Goal: Task Accomplishment & Management: Use online tool/utility

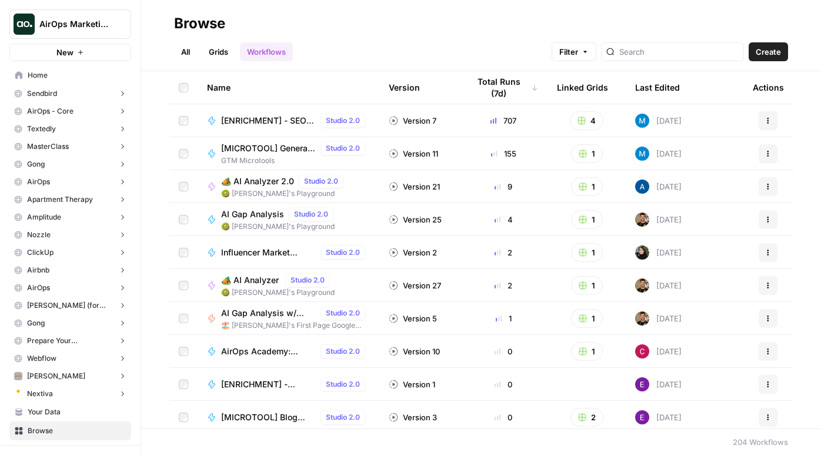
click at [58, 30] on button "AirOps Marketing" at bounding box center [70, 23] width 122 height 29
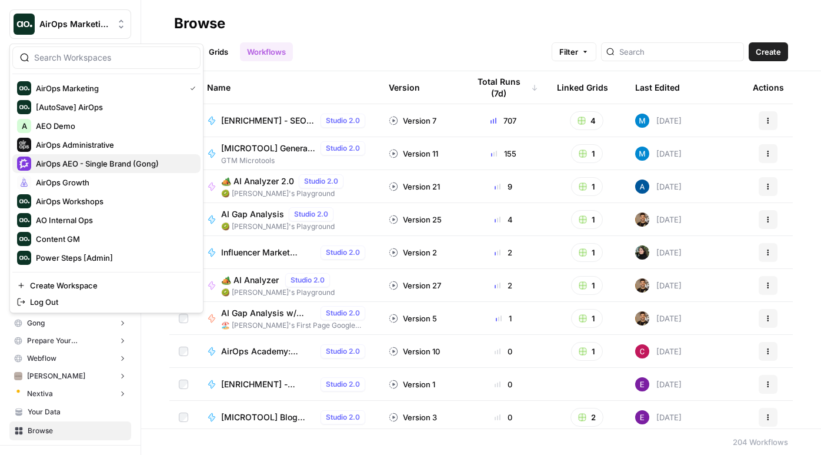
click at [112, 165] on span "AirOps AEO - Single Brand (Gong)" at bounding box center [113, 164] width 155 height 12
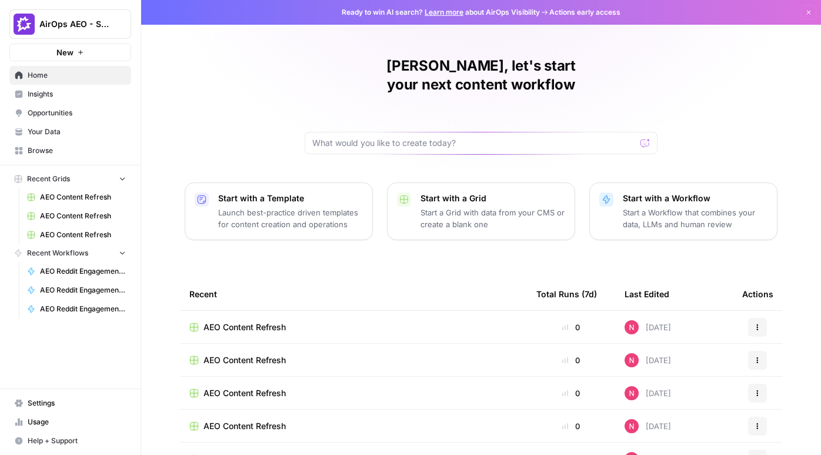
click at [77, 118] on span "Opportunities" at bounding box center [77, 113] width 98 height 11
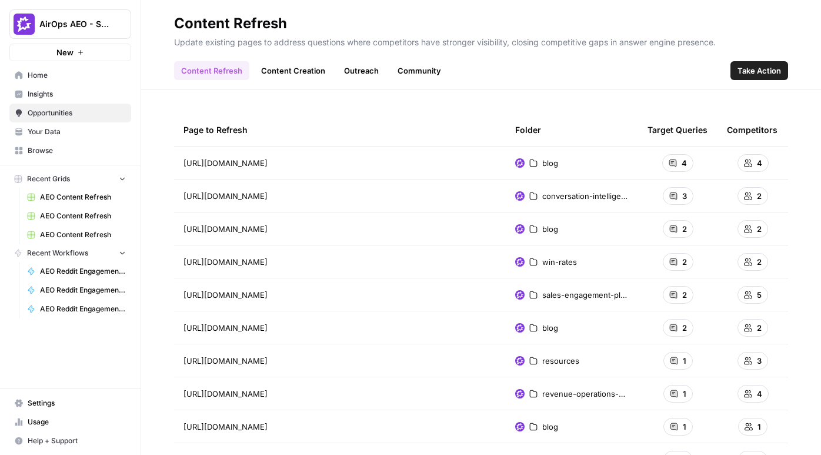
click at [674, 164] on icon at bounding box center [673, 162] width 7 height 7
click at [751, 71] on span "Take Action" at bounding box center [760, 71] width 44 height 12
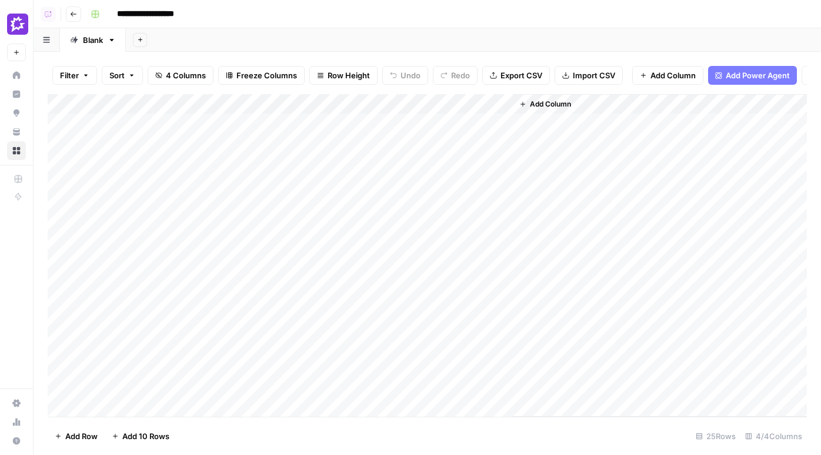
click at [252, 125] on div "Add Column" at bounding box center [428, 255] width 760 height 322
click at [252, 125] on body "**********" at bounding box center [410, 227] width 821 height 455
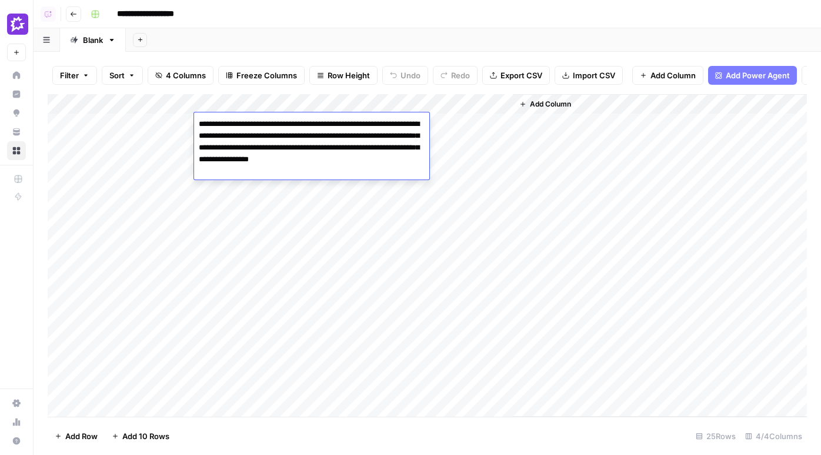
click at [15, 22] on img "Workspace: AirOps AEO - Single Brand (Gong)" at bounding box center [17, 24] width 21 height 21
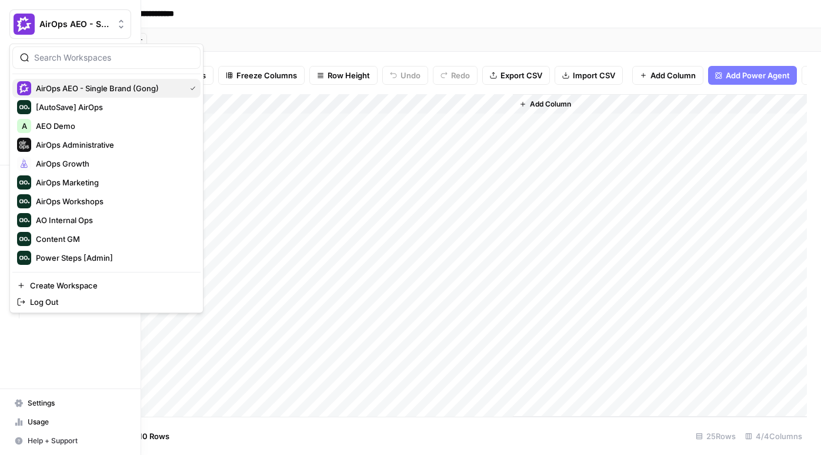
click at [56, 84] on span "AirOps AEO - Single Brand (Gong)" at bounding box center [108, 88] width 145 height 12
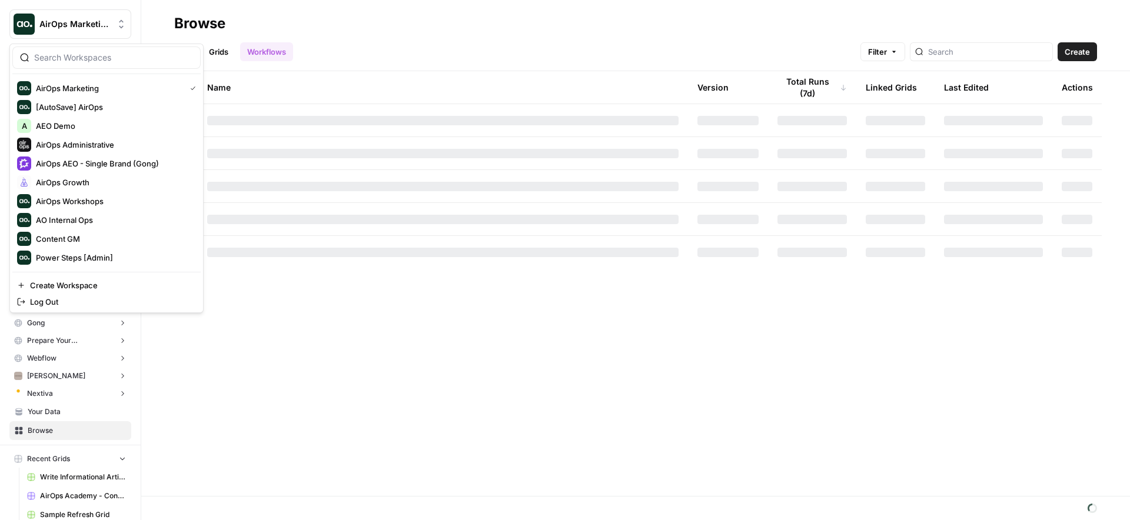
click at [106, 25] on span "AirOps Marketing" at bounding box center [74, 24] width 71 height 12
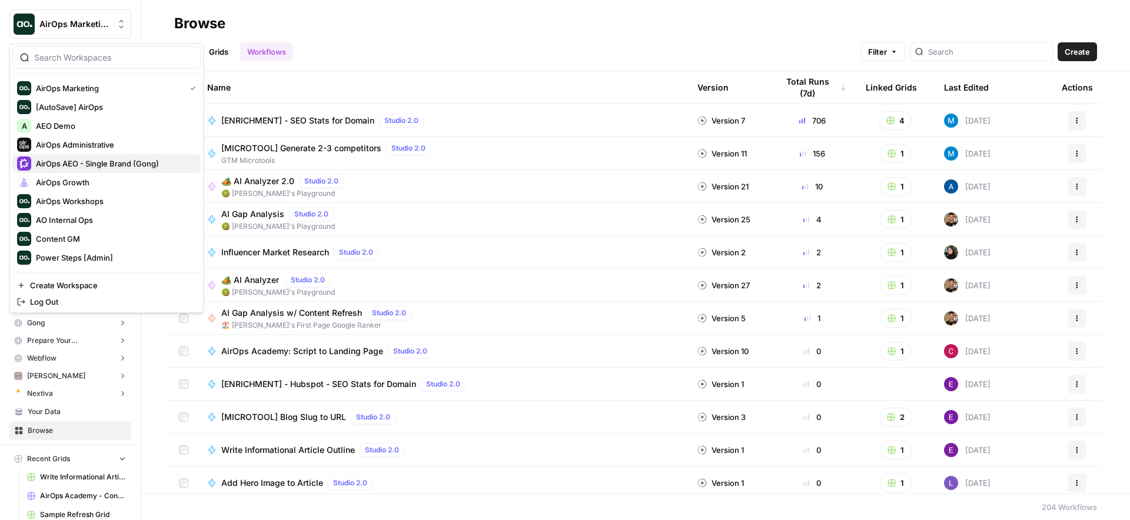
click at [109, 159] on span "AirOps AEO - Single Brand (Gong)" at bounding box center [113, 164] width 155 height 12
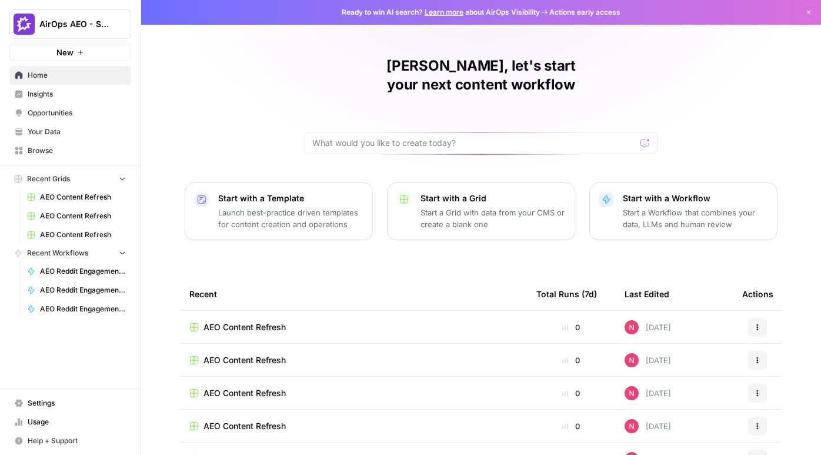
click at [65, 110] on span "Opportunities" at bounding box center [77, 113] width 98 height 11
